Goal: Task Accomplishment & Management: Manage account settings

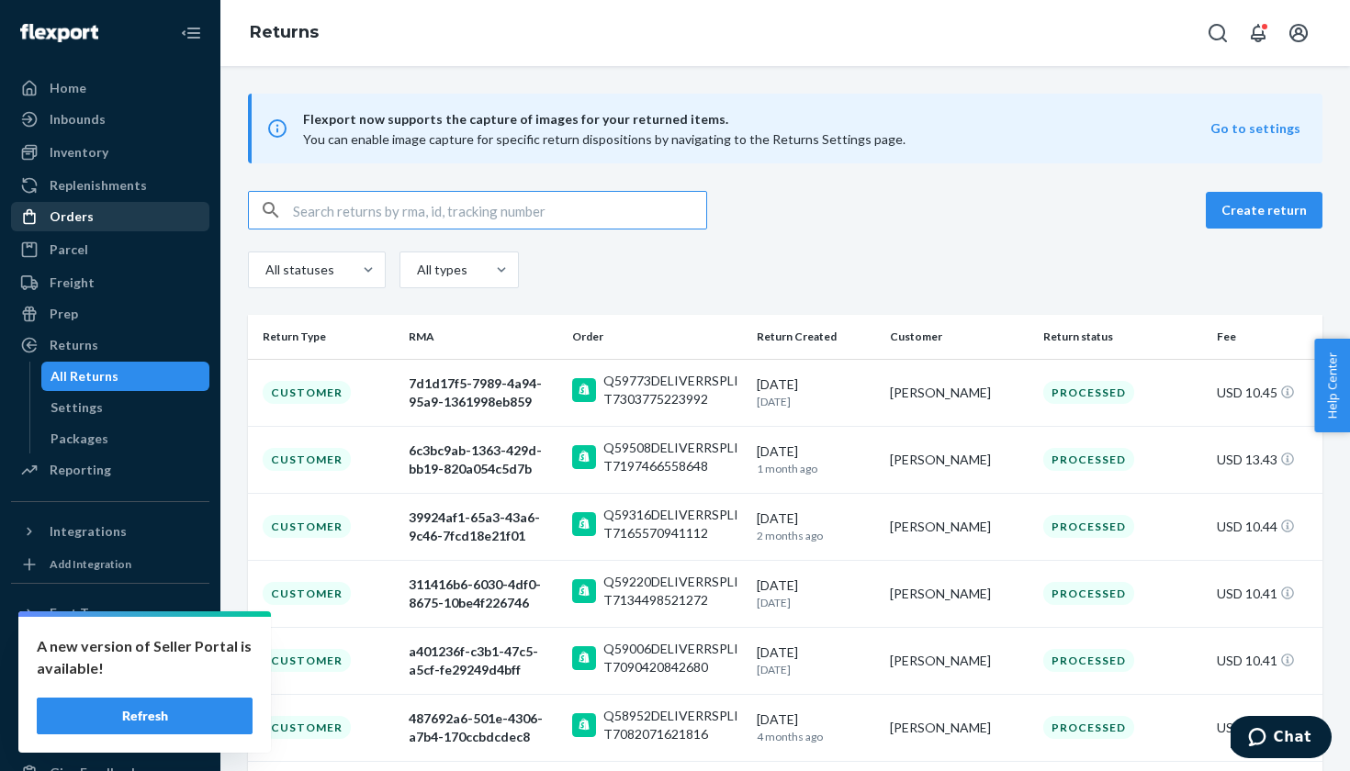
click at [91, 213] on div "Orders" at bounding box center [110, 217] width 195 height 26
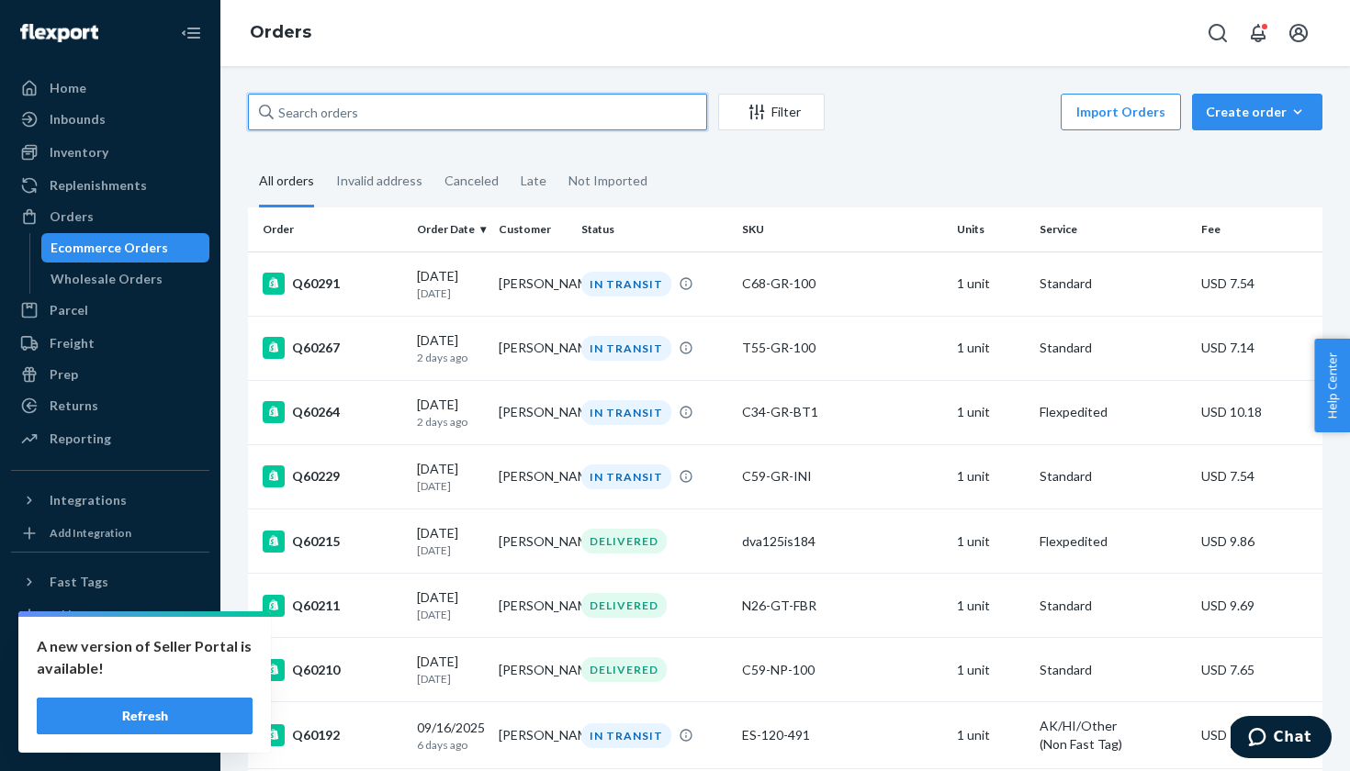
click at [398, 117] on input "text" at bounding box center [477, 112] width 459 height 37
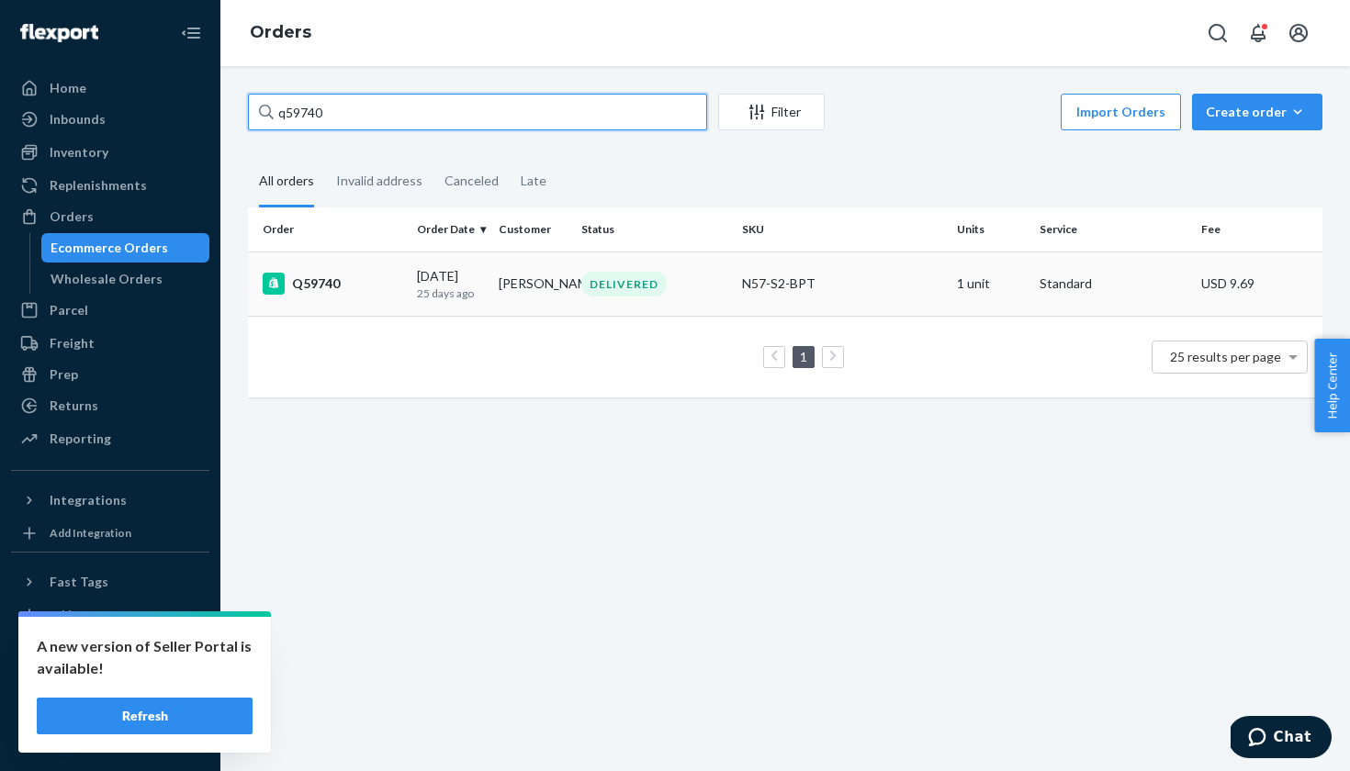
type input "q59740"
click at [320, 280] on div "Q59740" at bounding box center [333, 284] width 140 height 22
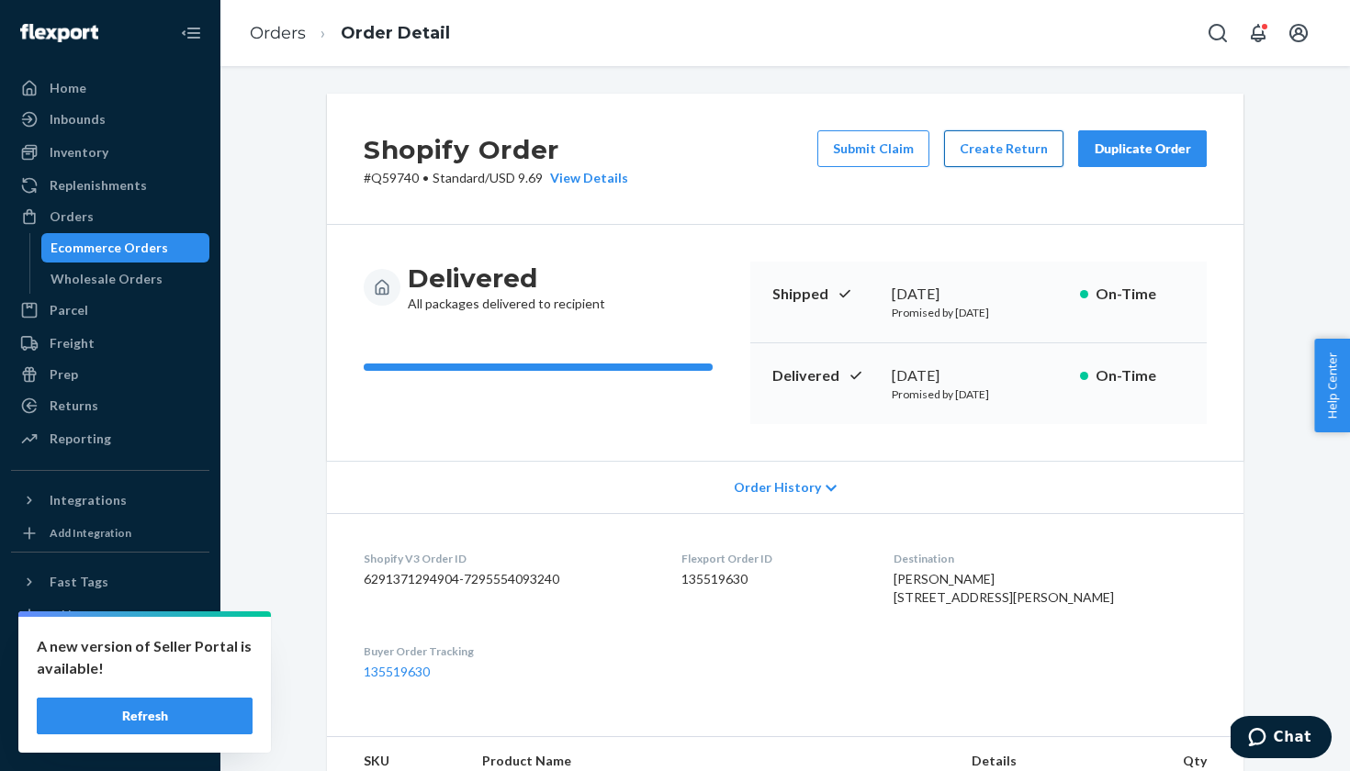
click at [1026, 132] on button "Create Return" at bounding box center [1003, 148] width 119 height 37
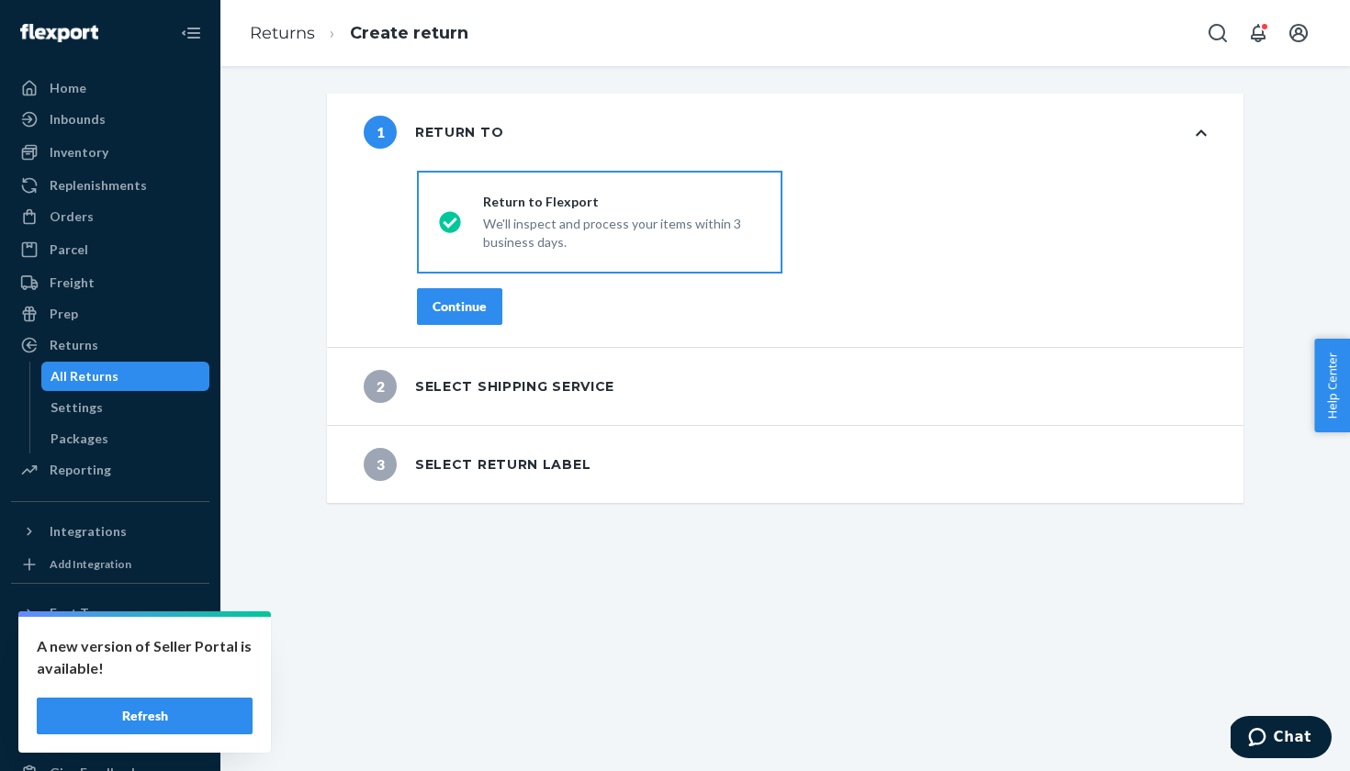
click at [461, 299] on div "Continue" at bounding box center [460, 307] width 54 height 18
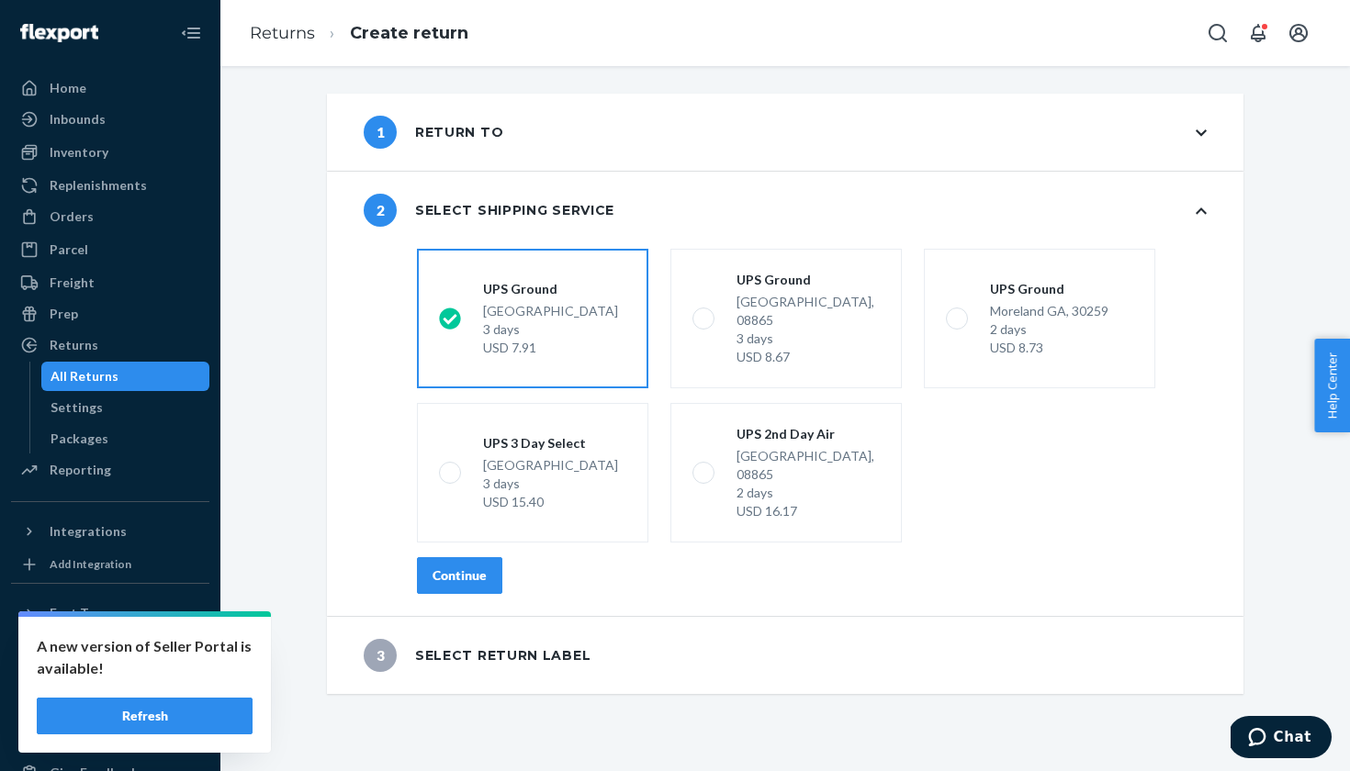
click at [467, 567] on div "Continue" at bounding box center [460, 576] width 54 height 18
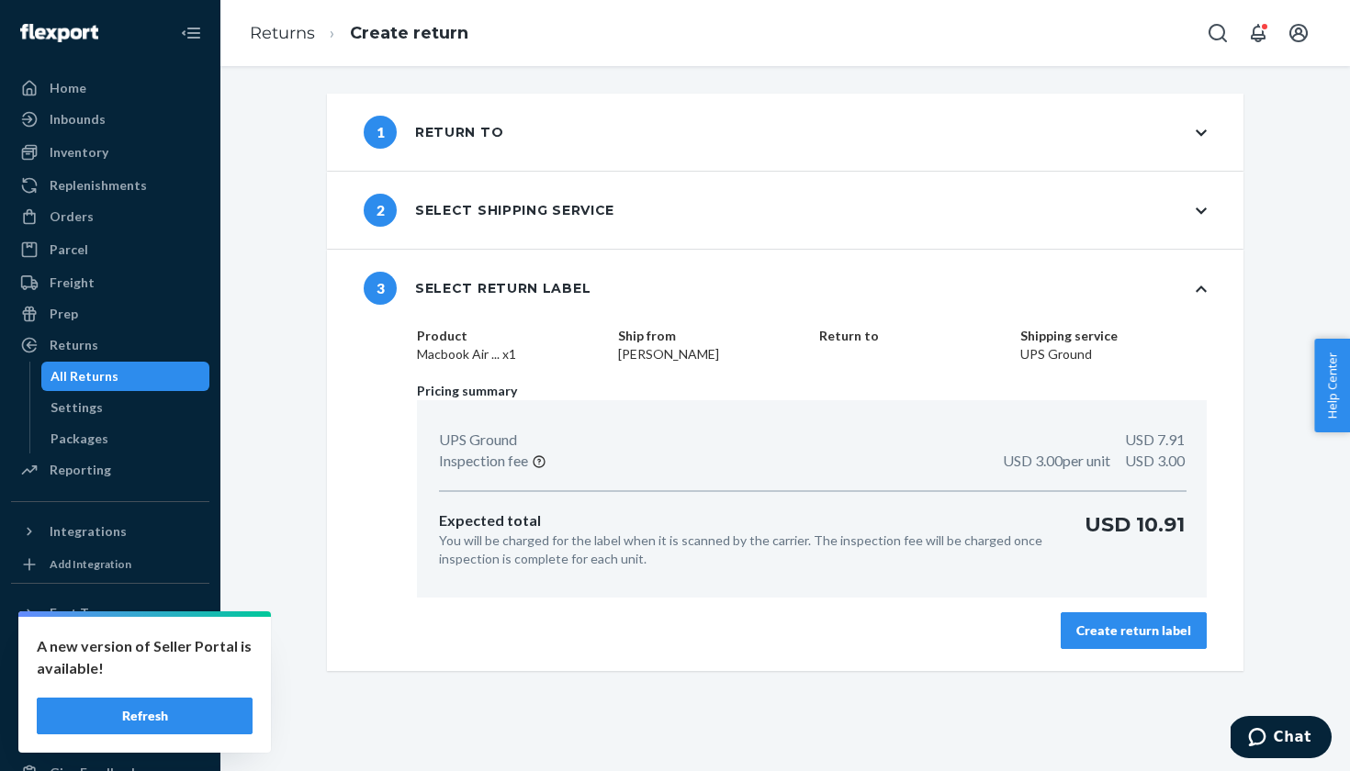
click at [1120, 614] on button "Create return label" at bounding box center [1134, 631] width 146 height 37
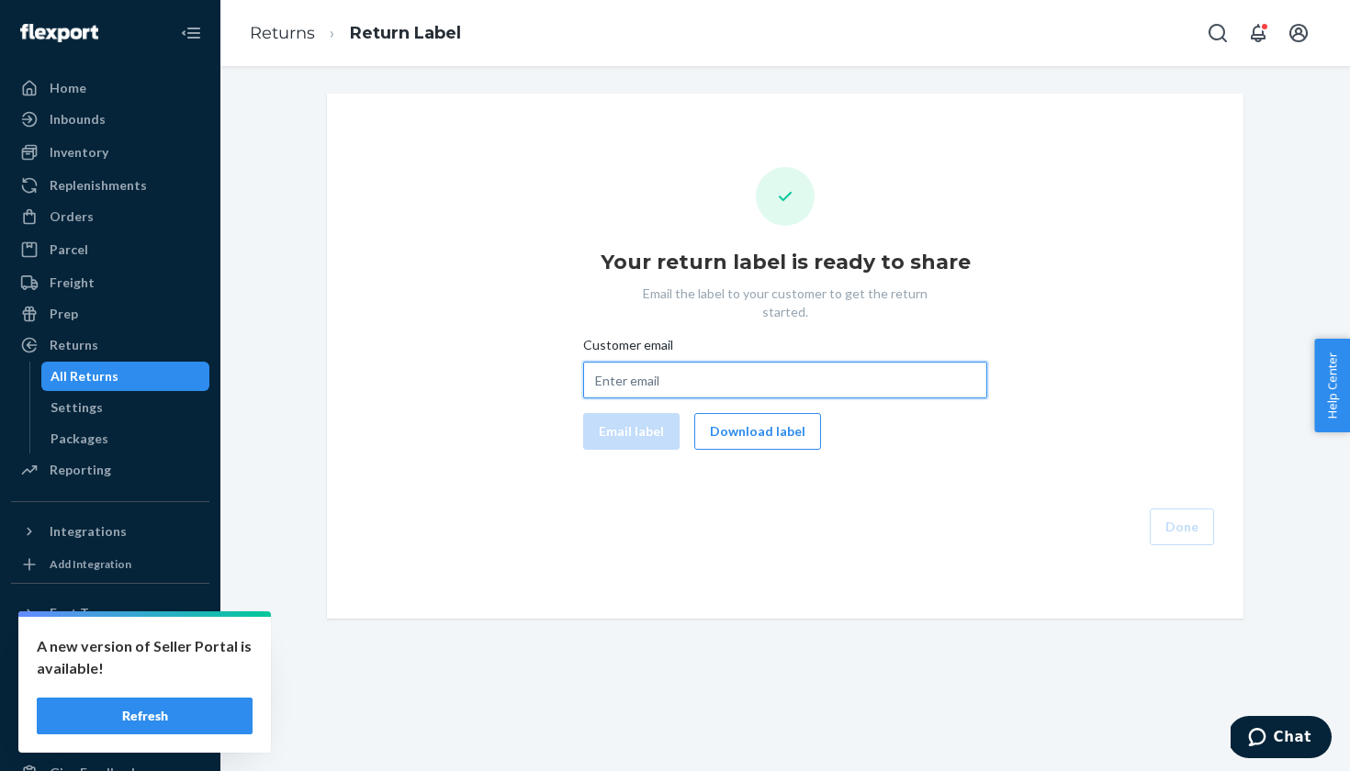
click at [648, 362] on input "Customer email" at bounding box center [785, 380] width 404 height 37
paste input "[EMAIL_ADDRESS][DOMAIN_NAME]"
type input "[EMAIL_ADDRESS][DOMAIN_NAME]"
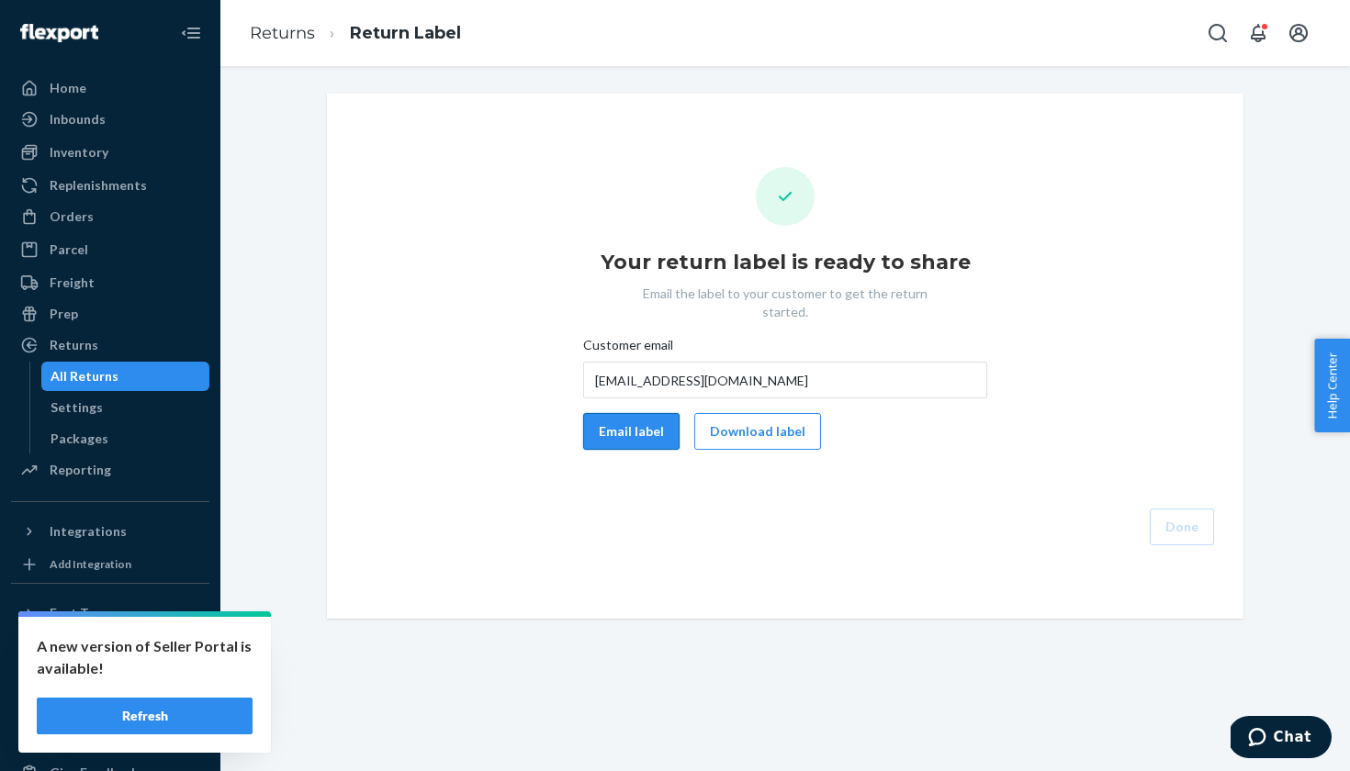
click at [622, 423] on button "Email label" at bounding box center [631, 431] width 96 height 37
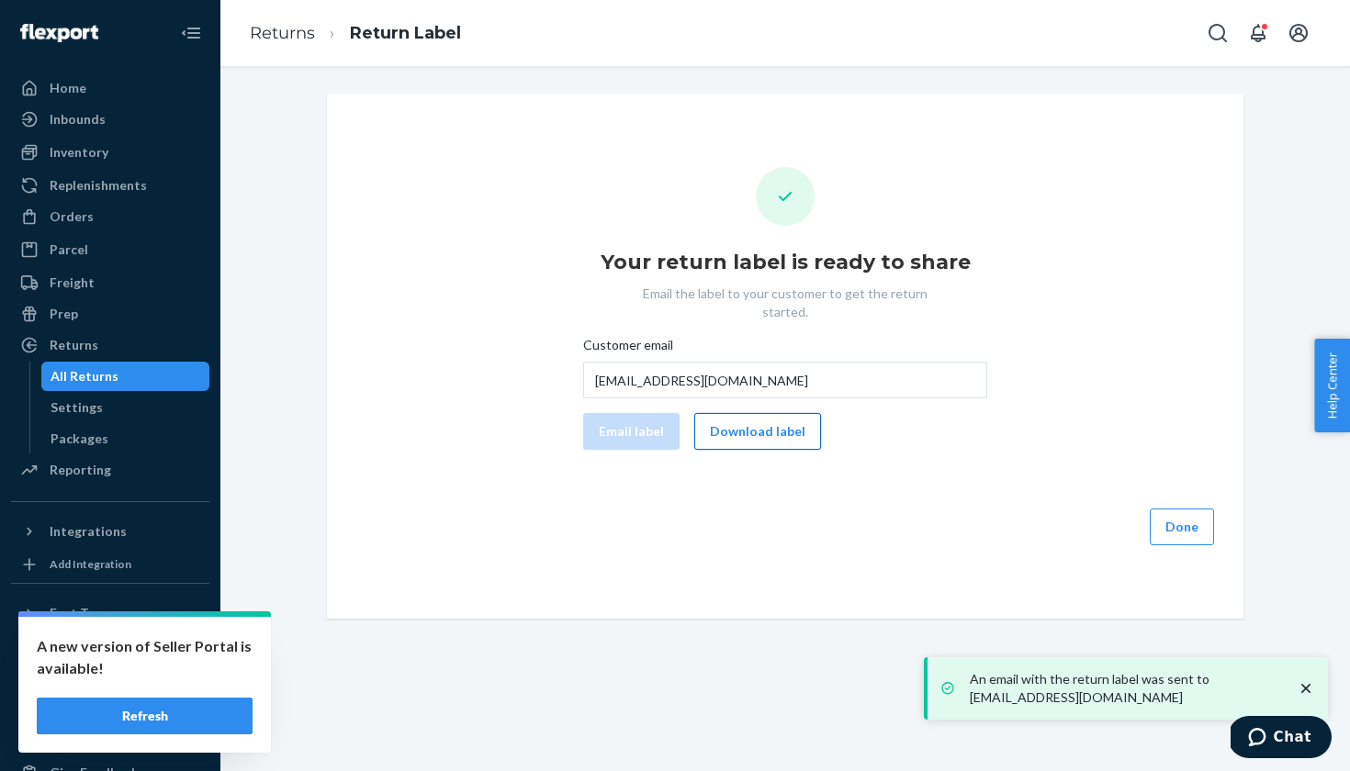
click at [771, 413] on button "Download label" at bounding box center [757, 431] width 127 height 37
